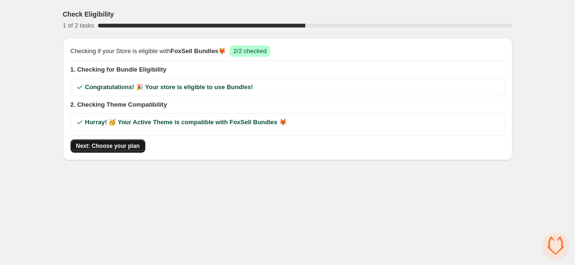
click at [125, 149] on span "Next: Choose your plan" at bounding box center [108, 146] width 64 height 8
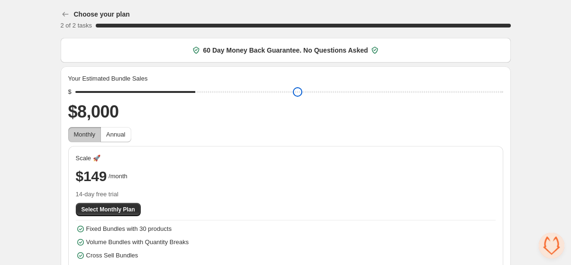
drag, startPoint x: 147, startPoint y: 94, endPoint x: 190, endPoint y: 93, distance: 43.6
click at [190, 93] on input "range" at bounding box center [289, 91] width 428 height 13
drag, startPoint x: 190, startPoint y: 92, endPoint x: 81, endPoint y: 92, distance: 109.9
click at [81, 92] on input "range" at bounding box center [289, 91] width 428 height 13
drag, startPoint x: 84, startPoint y: 94, endPoint x: 139, endPoint y: 91, distance: 55.0
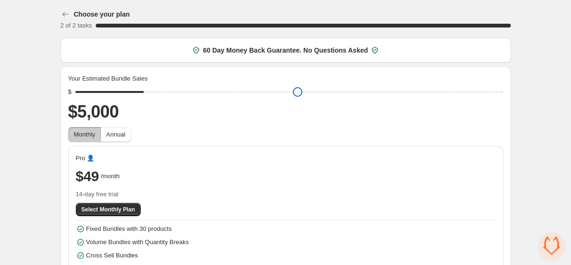
click at [139, 91] on input "range" at bounding box center [289, 91] width 428 height 13
click at [174, 125] on div "Your Estimated Bundle Sales $ $5,000 Monthly Annual Pro 👤 $49 /month 14-day fre…" at bounding box center [285, 191] width 435 height 234
drag, startPoint x: 145, startPoint y: 92, endPoint x: 118, endPoint y: 92, distance: 26.5
click at [118, 92] on input "range" at bounding box center [289, 91] width 428 height 13
drag, startPoint x: 122, startPoint y: 93, endPoint x: 141, endPoint y: 94, distance: 19.0
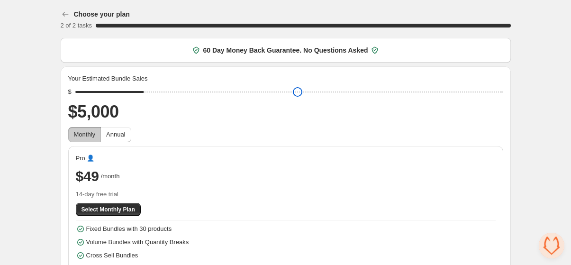
click at [141, 94] on input "range" at bounding box center [289, 91] width 428 height 13
drag, startPoint x: 142, startPoint y: 94, endPoint x: 165, endPoint y: 94, distance: 22.7
click at [165, 94] on input "range" at bounding box center [289, 91] width 428 height 13
drag, startPoint x: 164, startPoint y: 93, endPoint x: 142, endPoint y: 96, distance: 21.9
type input "****"
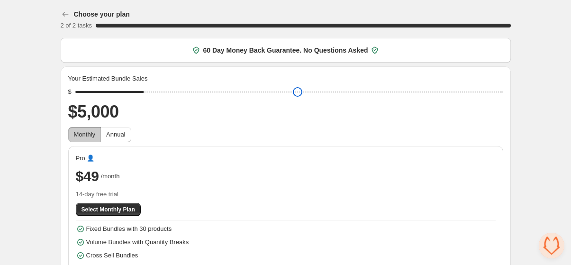
click at [142, 96] on input "range" at bounding box center [289, 91] width 428 height 13
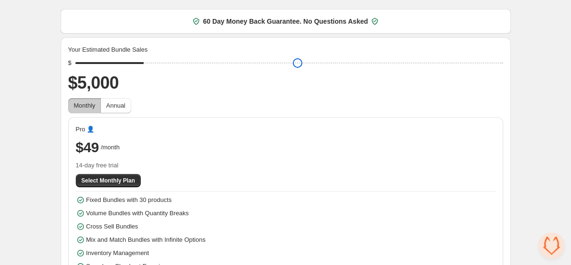
scroll to position [54, 0]
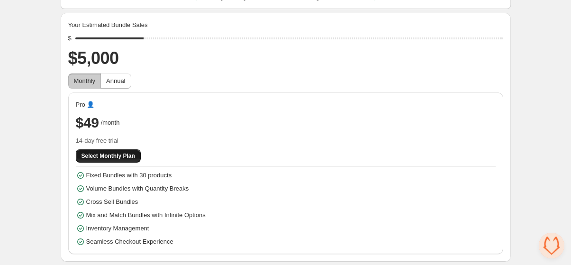
click at [119, 158] on span "Select Monthly Plan" at bounding box center [108, 156] width 54 height 8
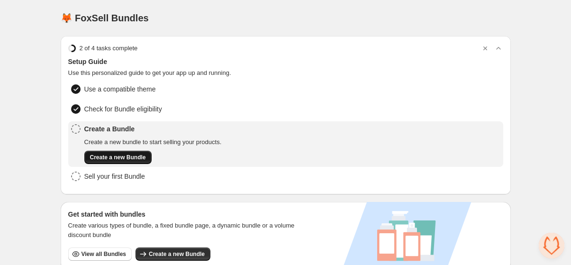
click at [127, 152] on button "Create a new Bundle" at bounding box center [117, 157] width 67 height 13
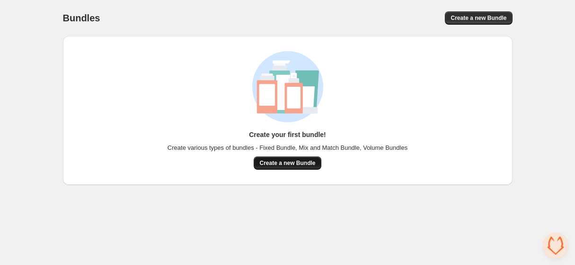
click at [269, 166] on span "Create a new Bundle" at bounding box center [288, 163] width 56 height 8
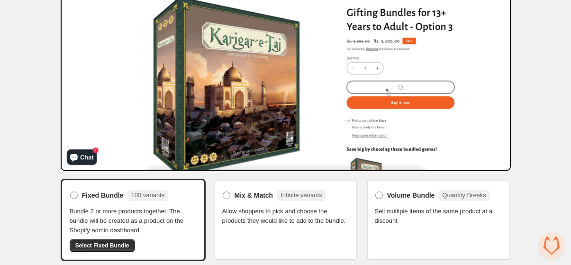
scroll to position [98, 0]
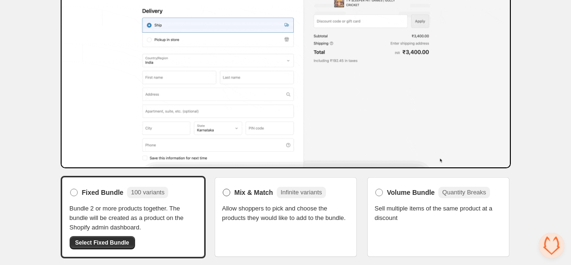
click at [228, 190] on span at bounding box center [227, 193] width 8 height 8
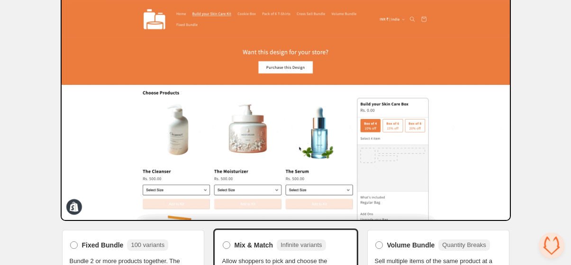
scroll to position [88, 0]
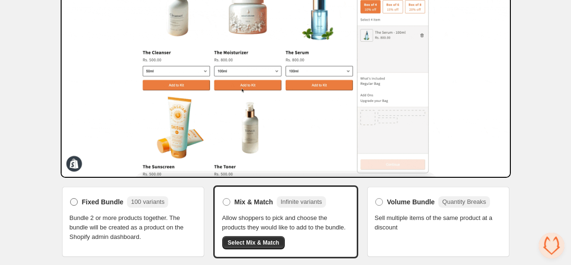
click at [160, 207] on label "Fixed Bundle 100 variants" at bounding box center [119, 201] width 99 height 15
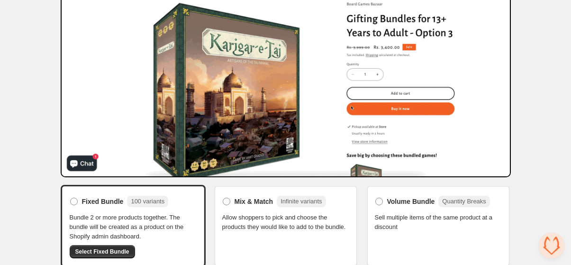
scroll to position [98, 0]
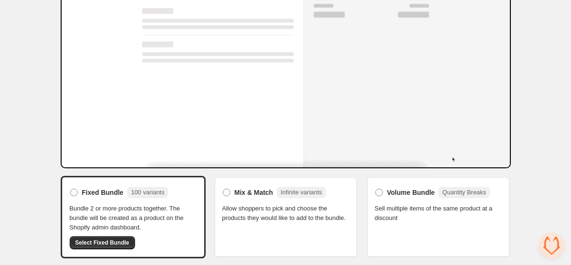
click at [396, 206] on span "Sell multiple items of the same product at a discount" at bounding box center [438, 213] width 127 height 19
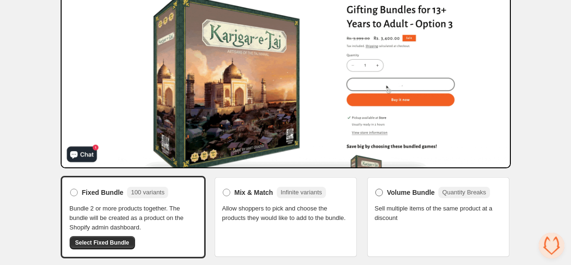
click at [407, 193] on span "Volume Bundle" at bounding box center [411, 192] width 48 height 9
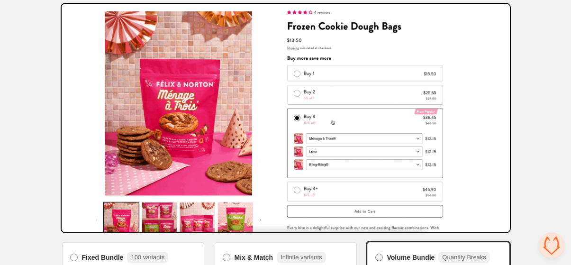
scroll to position [0, 0]
